Goal: Task Accomplishment & Management: Manage account settings

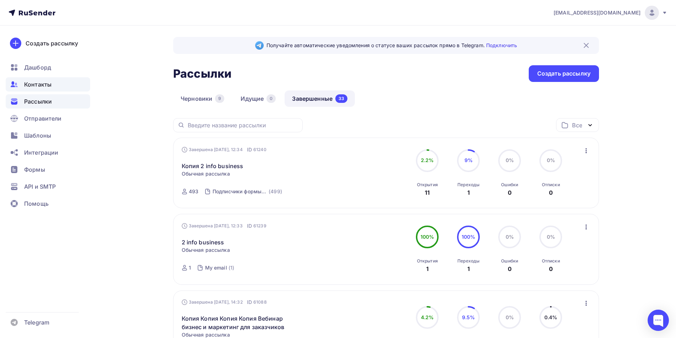
click at [36, 86] on span "Контакты" at bounding box center [37, 84] width 27 height 9
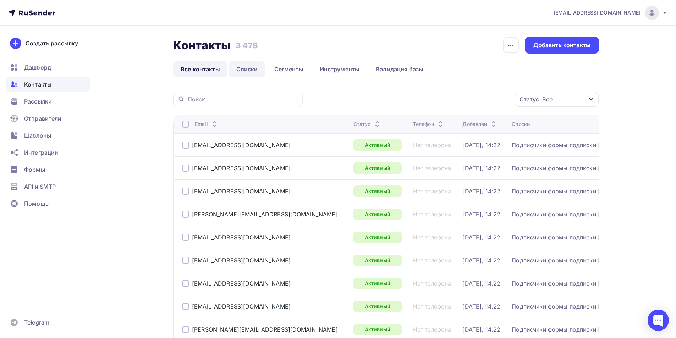
click at [246, 67] on link "Списки" at bounding box center [247, 69] width 37 height 16
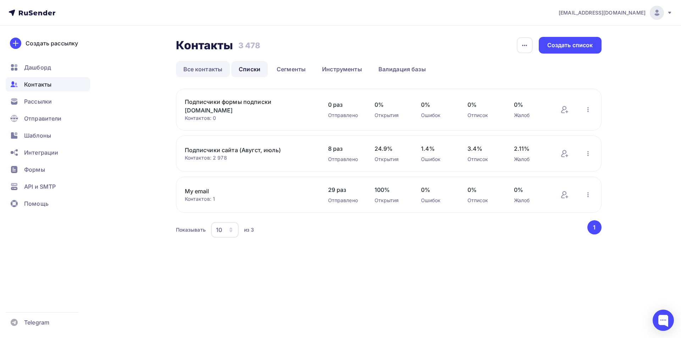
click at [210, 70] on link "Все контакты" at bounding box center [203, 69] width 54 height 16
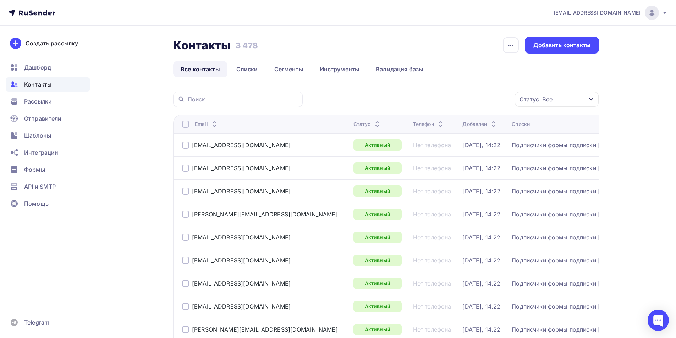
click at [288, 98] on div "Статус: Все" at bounding box center [557, 99] width 84 height 15
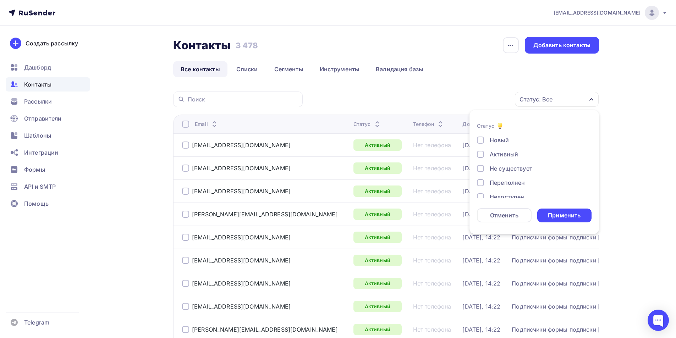
click at [288, 166] on div "Не существует" at bounding box center [511, 168] width 43 height 9
click at [288, 180] on div "Переполнен" at bounding box center [507, 182] width 35 height 9
click at [288, 144] on div "Недоступен" at bounding box center [507, 145] width 34 height 9
click at [288, 158] on div "Отписан" at bounding box center [502, 159] width 24 height 9
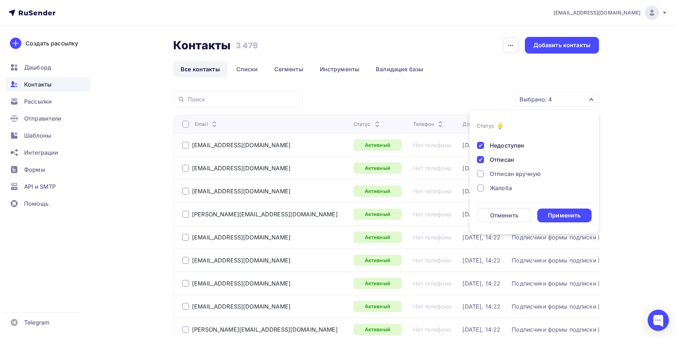
click at [288, 171] on div "Отписан вручную" at bounding box center [515, 174] width 51 height 9
click at [288, 193] on div "Новый Активный Не существует Переполнен Недоступен Отписан Отписан вручную [GEO…" at bounding box center [534, 141] width 115 height 114
click at [288, 189] on div "Жалоба" at bounding box center [501, 188] width 22 height 9
click at [288, 216] on div "Применить" at bounding box center [564, 215] width 33 height 8
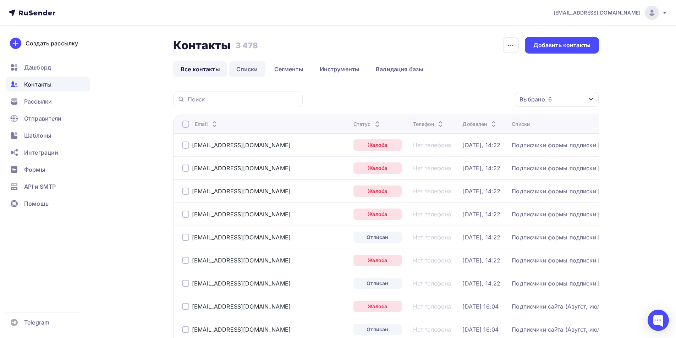
click at [246, 62] on link "Списки" at bounding box center [247, 69] width 37 height 16
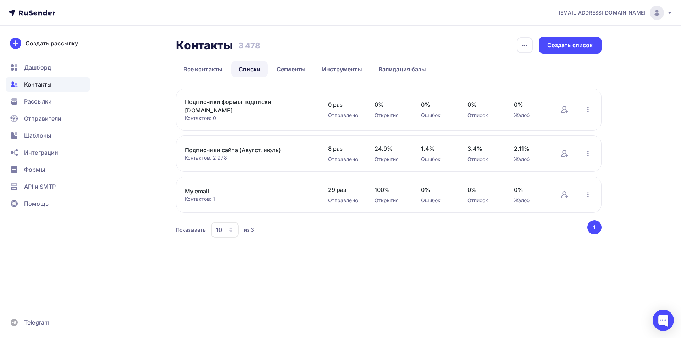
click at [224, 154] on link "Подписчики сайта (Авугст, июль)" at bounding box center [245, 150] width 121 height 9
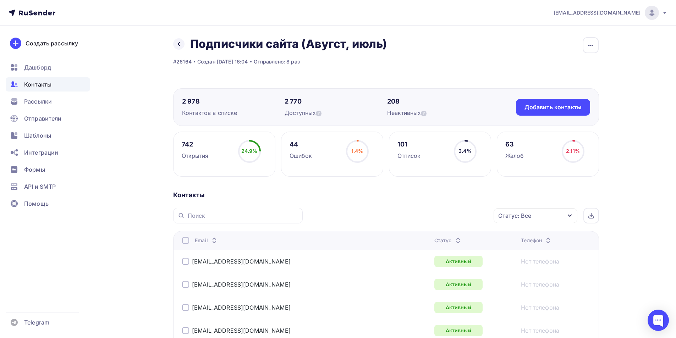
click at [288, 217] on div "Статус: Все" at bounding box center [536, 215] width 84 height 15
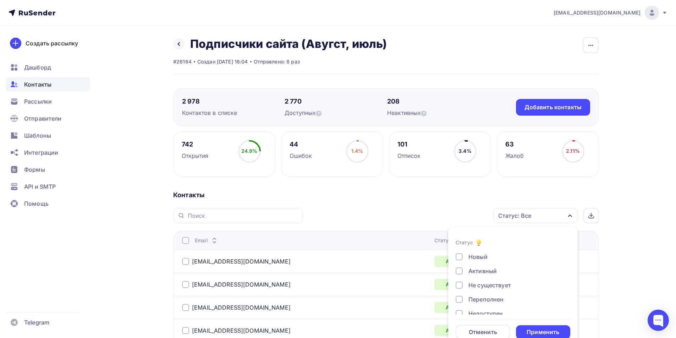
scroll to position [13, 0]
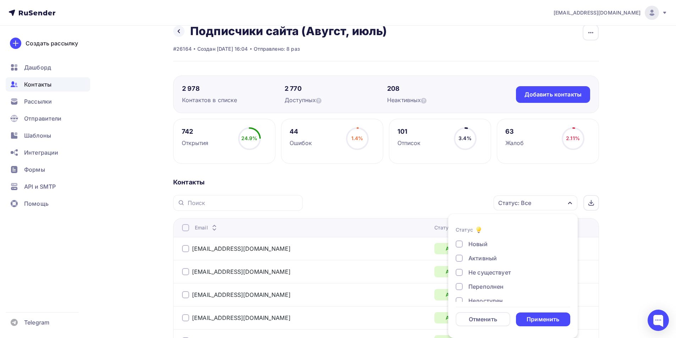
click at [288, 271] on div "Не существует" at bounding box center [489, 272] width 43 height 9
click at [288, 281] on div "Переполнен" at bounding box center [485, 286] width 35 height 9
click at [288, 281] on div "Новый Активный Не существует Переполнен Недоступен Отписан Отписан вручную [GEO…" at bounding box center [513, 294] width 115 height 108
click at [288, 251] on div "Недоступен" at bounding box center [485, 249] width 34 height 9
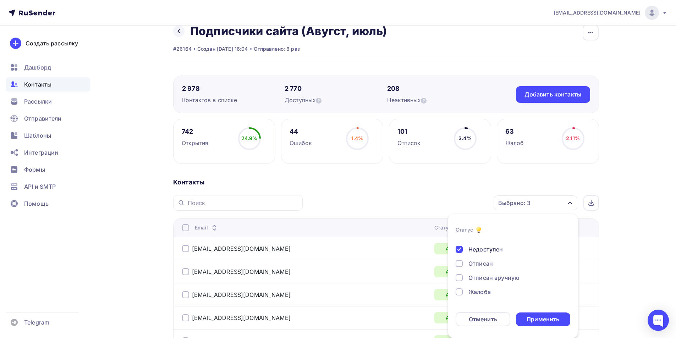
click at [288, 265] on div "Отписан" at bounding box center [480, 263] width 24 height 9
click at [288, 280] on div "Отписан вручную" at bounding box center [493, 278] width 51 height 9
click at [288, 281] on div "Жалоба" at bounding box center [479, 292] width 22 height 9
click at [288, 281] on div "Применить" at bounding box center [543, 320] width 55 height 14
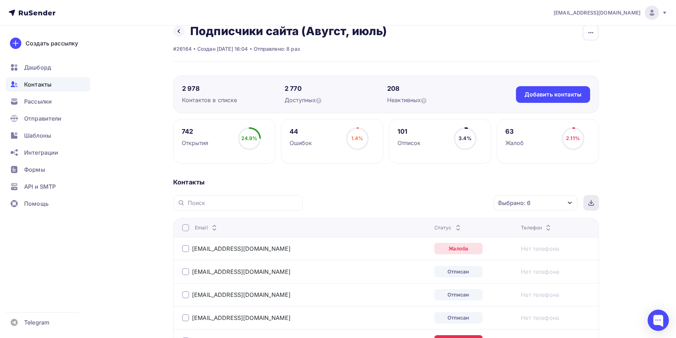
click at [288, 196] on div at bounding box center [591, 203] width 16 height 16
